Goal: Task Accomplishment & Management: Complete application form

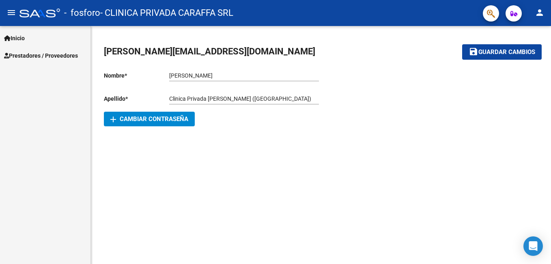
click at [45, 65] on div "Inicio Instructivos Contacto OS Prestadores / Proveedores Facturas - Listado/Ca…" at bounding box center [45, 145] width 91 height 238
click at [43, 59] on span "Prestadores / Proveedores" at bounding box center [41, 55] width 74 height 9
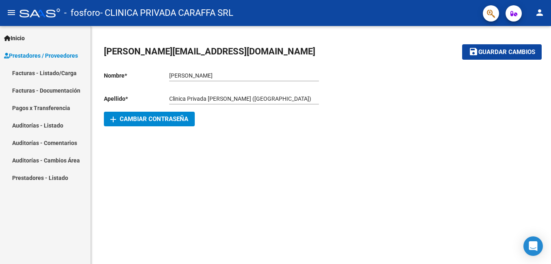
click at [46, 71] on link "Facturas - Listado/Carga" at bounding box center [45, 72] width 91 height 17
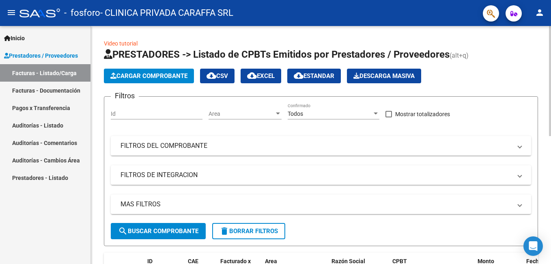
click at [124, 78] on span "Cargar Comprobante" at bounding box center [148, 75] width 77 height 7
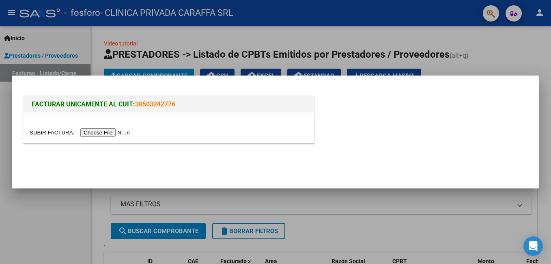
click at [111, 133] on input "file" at bounding box center [81, 132] width 103 height 9
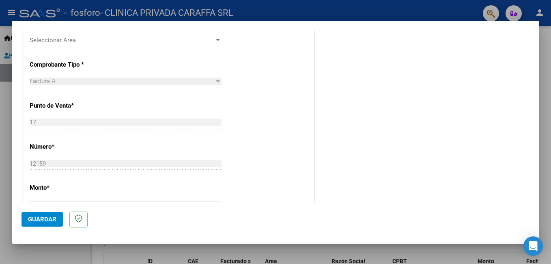
scroll to position [162, 0]
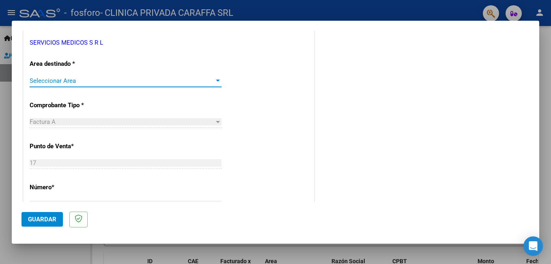
click at [94, 80] on span "Seleccionar Area" at bounding box center [122, 80] width 185 height 7
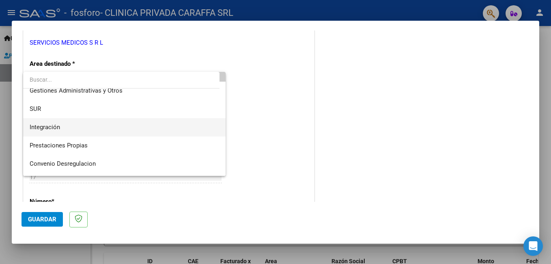
scroll to position [41, 0]
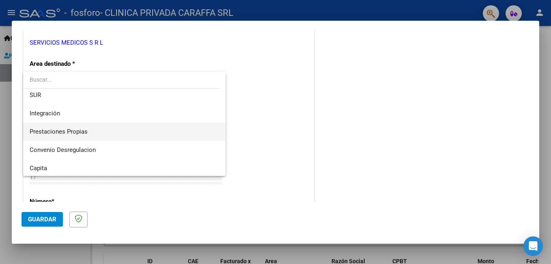
click at [84, 136] on span "Prestaciones Propias" at bounding box center [125, 132] width 190 height 18
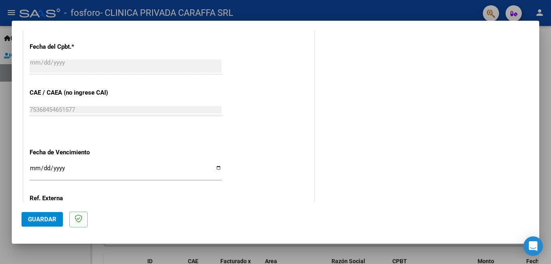
scroll to position [406, 0]
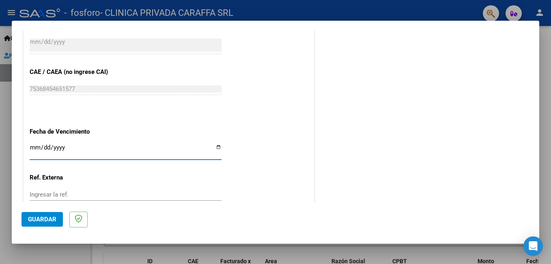
click at [214, 147] on input "Ingresar la fecha" at bounding box center [126, 150] width 192 height 13
type input "[DATE]"
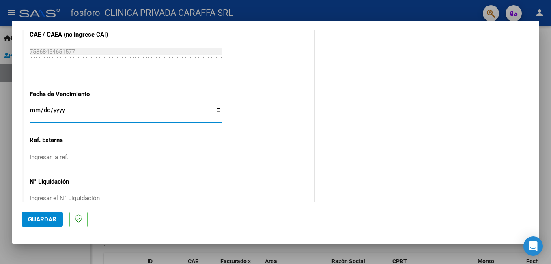
scroll to position [461, 0]
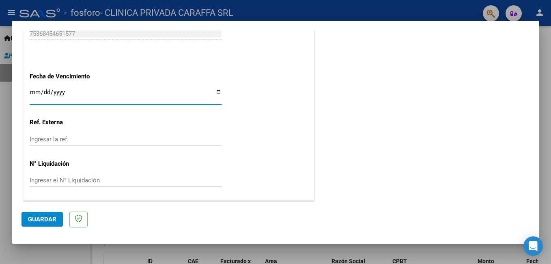
click at [46, 215] on button "Guardar" at bounding box center [42, 219] width 41 height 15
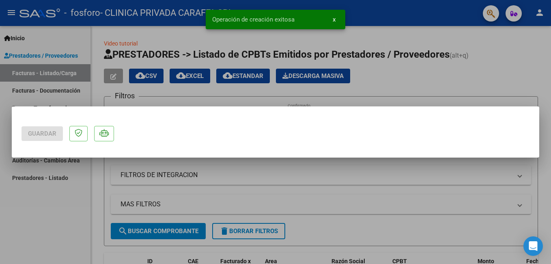
scroll to position [0, 0]
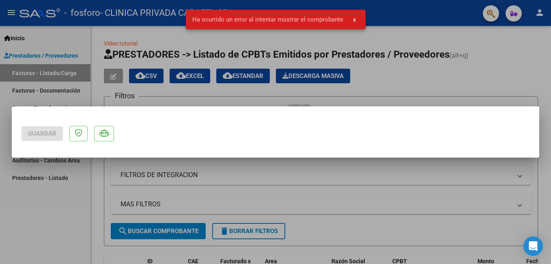
click at [397, 178] on div at bounding box center [275, 132] width 551 height 264
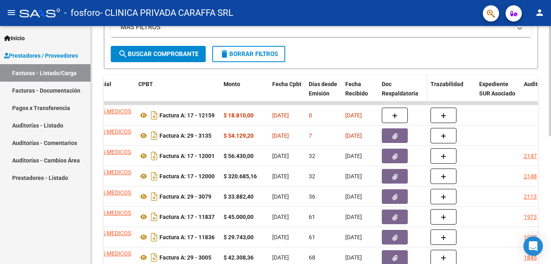
scroll to position [162, 0]
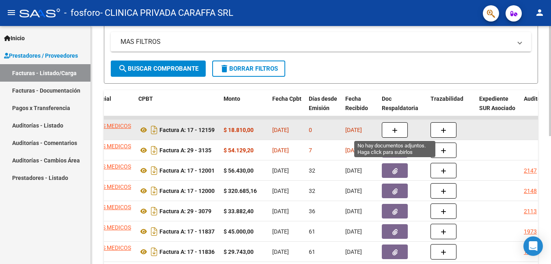
click at [392, 129] on button "button" at bounding box center [395, 129] width 26 height 15
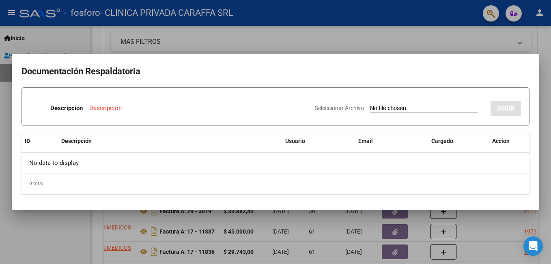
click at [363, 103] on div "Seleccionar Archivo SUBIR" at bounding box center [418, 106] width 206 height 25
click at [370, 107] on input "Seleccionar Archivo" at bounding box center [424, 109] width 108 height 8
type input "C:\fakepath\OSPIF BORDO MASTER FA 17-12159.PDF"
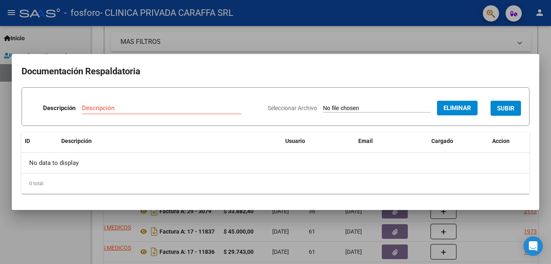
click at [152, 108] on input "Descripción" at bounding box center [162, 107] width 160 height 7
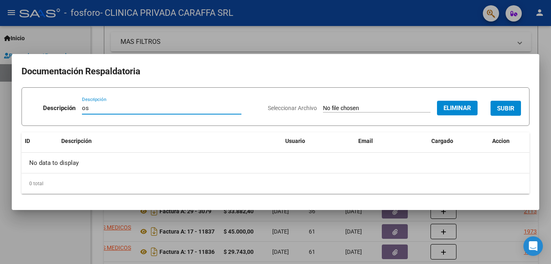
type input "o"
drag, startPoint x: 186, startPoint y: 110, endPoint x: 86, endPoint y: 110, distance: 100.2
click at [86, 110] on input "MASTER" at bounding box center [162, 107] width 160 height 7
type input "M"
type input "OSPIF BORDO MASTER"
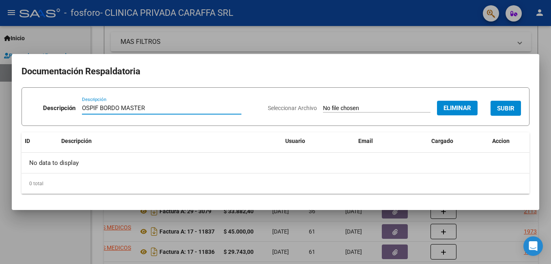
click at [498, 105] on span "SUBIR" at bounding box center [505, 108] width 17 height 7
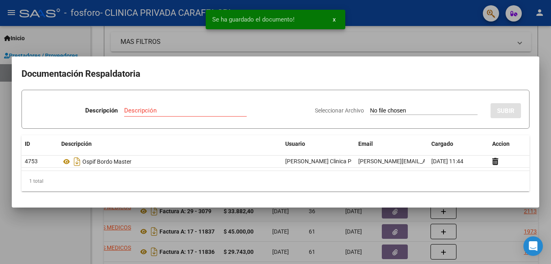
click at [370, 108] on input "Seleccionar Archivo" at bounding box center [424, 111] width 108 height 8
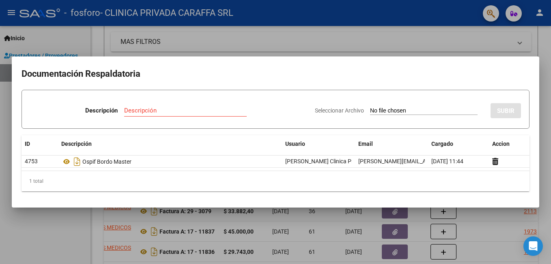
type input "C:\fakepath\OSPIF BORDO FA 17-12159.pdf"
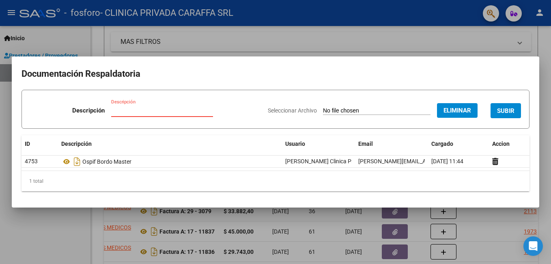
click at [166, 109] on input "Descripción" at bounding box center [162, 110] width 102 height 7
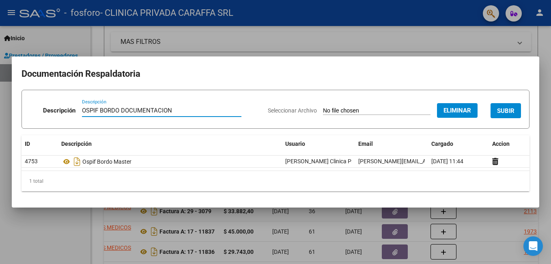
type input "OSPIF BORDO DOCUMENTACION"
click at [503, 109] on span "SUBIR" at bounding box center [505, 110] width 17 height 7
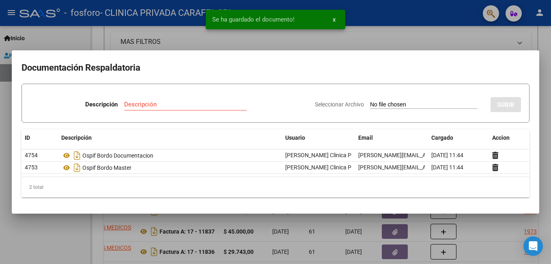
click at [484, 40] on div at bounding box center [275, 132] width 551 height 264
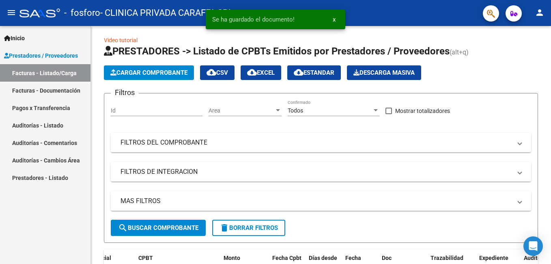
scroll to position [0, 0]
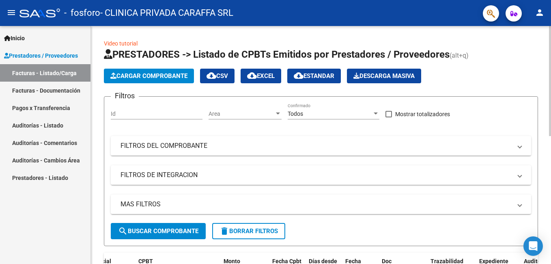
click at [129, 79] on span "Cargar Comprobante" at bounding box center [148, 75] width 77 height 7
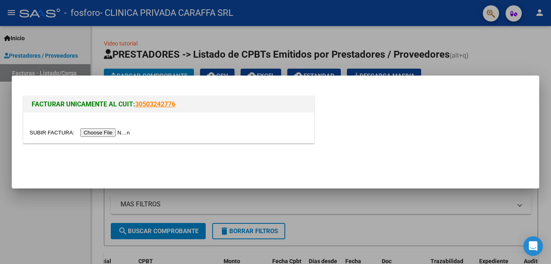
click at [101, 135] on input "file" at bounding box center [81, 132] width 103 height 9
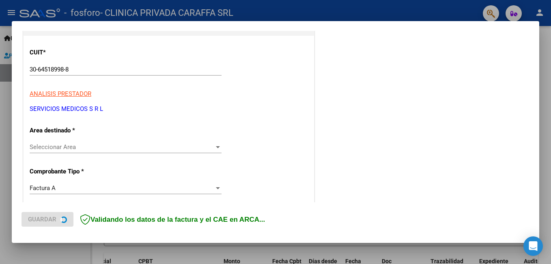
scroll to position [122, 0]
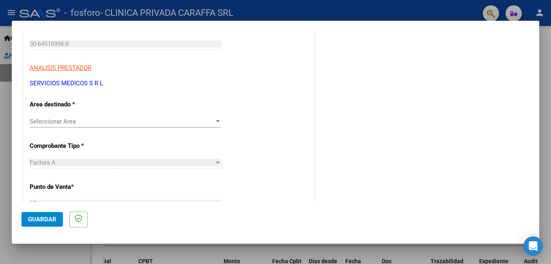
click at [116, 128] on div "Seleccionar Area Seleccionar Area" at bounding box center [126, 125] width 192 height 20
click at [113, 125] on div "Seleccionar Area Seleccionar Area" at bounding box center [126, 121] width 192 height 12
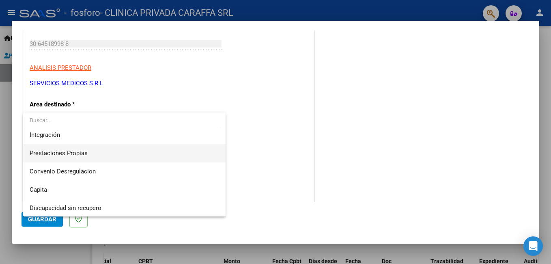
scroll to position [60, 0]
click at [86, 157] on span "Prestaciones Propias" at bounding box center [125, 152] width 190 height 18
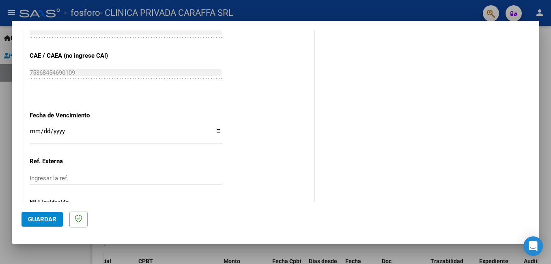
scroll to position [446, 0]
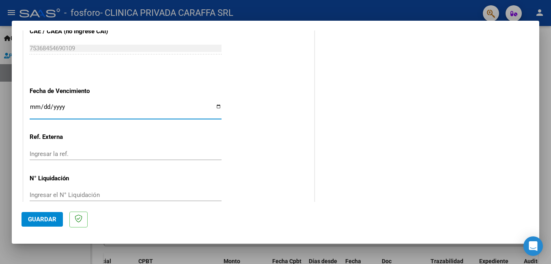
click at [215, 107] on input "Ingresar la fecha" at bounding box center [126, 109] width 192 height 13
type input "[DATE]"
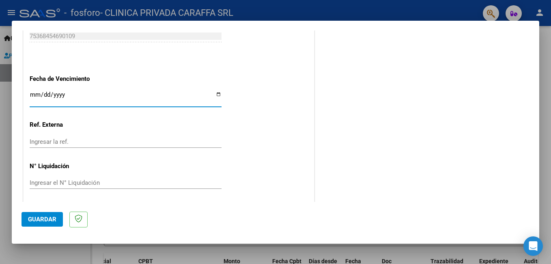
scroll to position [461, 0]
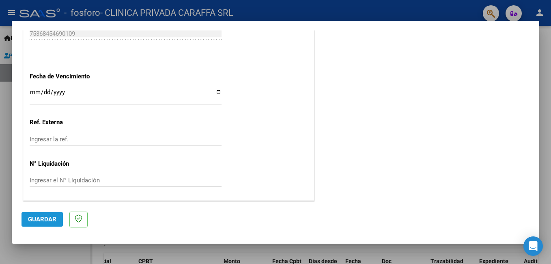
click at [47, 218] on span "Guardar" at bounding box center [42, 219] width 28 height 7
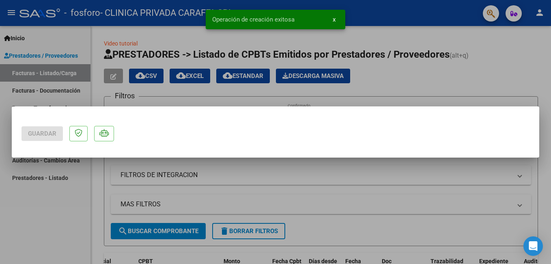
scroll to position [0, 0]
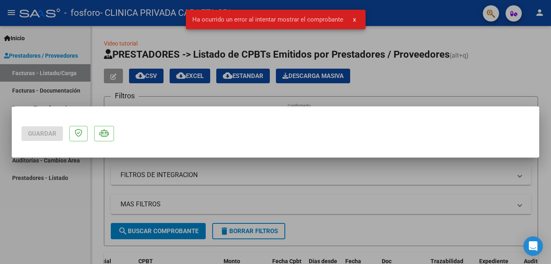
click at [343, 186] on div at bounding box center [275, 132] width 551 height 264
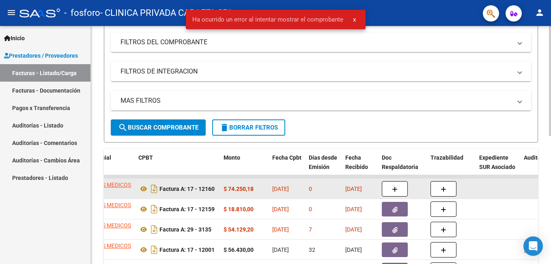
scroll to position [122, 0]
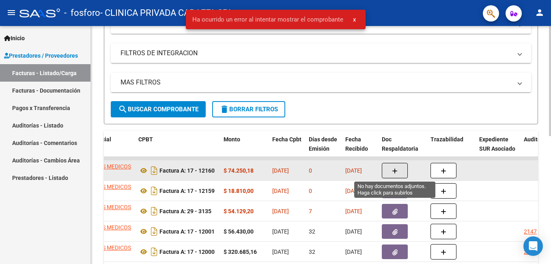
click at [385, 171] on button "button" at bounding box center [395, 170] width 26 height 15
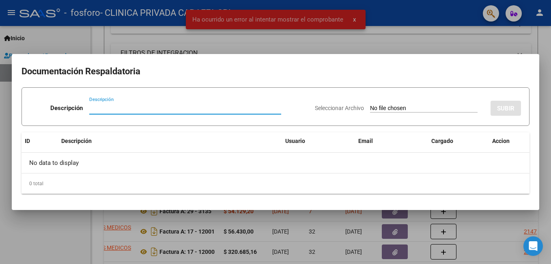
click at [370, 109] on input "Seleccionar Archivo" at bounding box center [424, 109] width 108 height 8
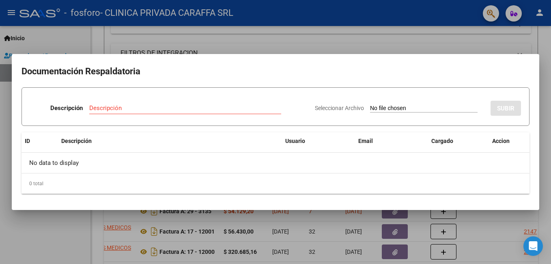
type input "C:\fakepath\OSPIF PLATINO MASTER FA 17-12160.PDF"
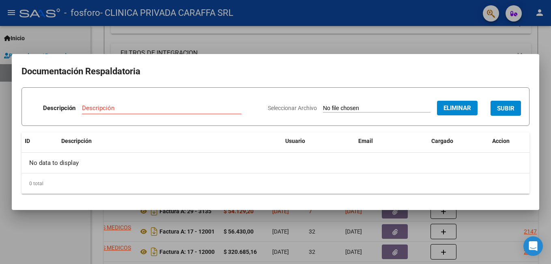
click at [158, 107] on input "Descripción" at bounding box center [162, 107] width 160 height 7
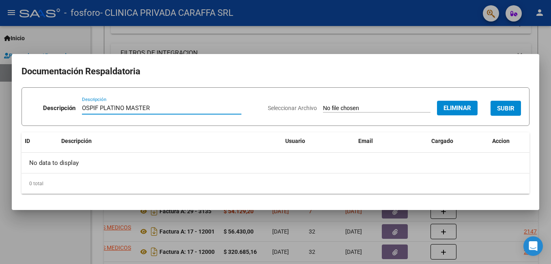
type input "OSPIF PLATINO MASTER"
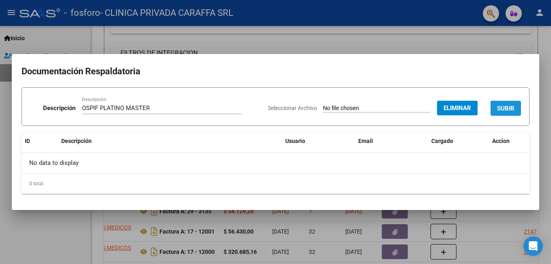
click at [517, 108] on button "SUBIR" at bounding box center [506, 108] width 30 height 15
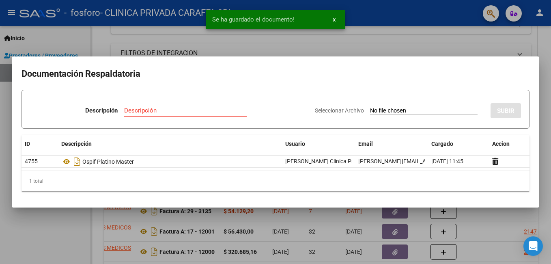
click at [370, 109] on input "Seleccionar Archivo" at bounding box center [424, 111] width 108 height 8
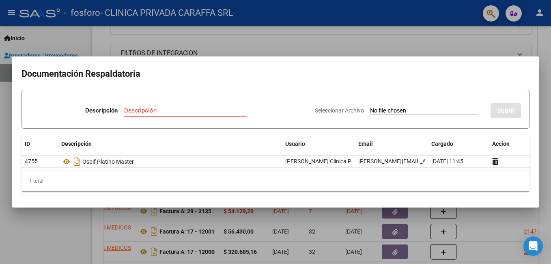
type input "C:\fakepath\OSPIF PLATINO FA 17-12160.pdf"
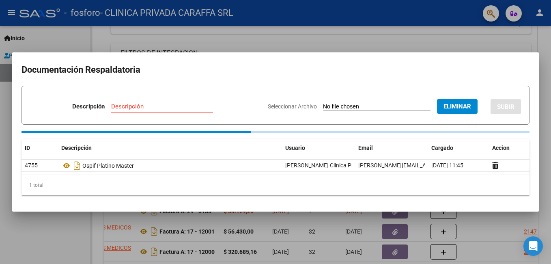
click at [162, 107] on input "Descripción" at bounding box center [162, 106] width 102 height 7
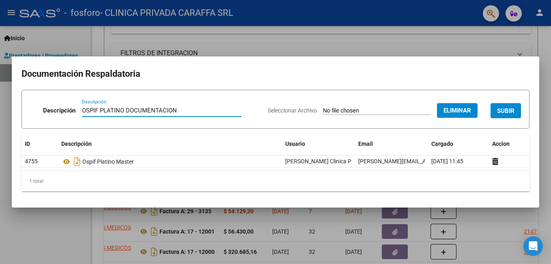
type input "OSPIF PLATINO DOCUMENTACION"
click at [501, 108] on span "SUBIR" at bounding box center [505, 110] width 17 height 7
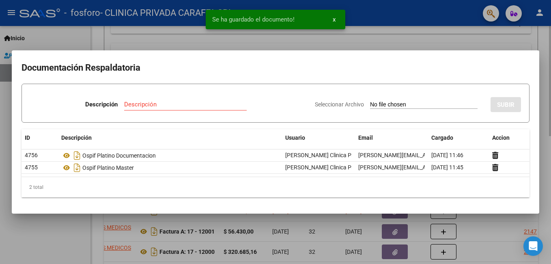
click at [500, 40] on div at bounding box center [275, 132] width 551 height 264
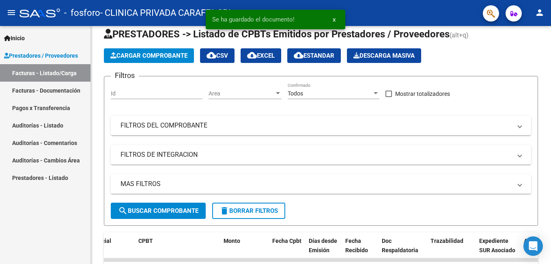
scroll to position [0, 0]
